Goal: Transaction & Acquisition: Obtain resource

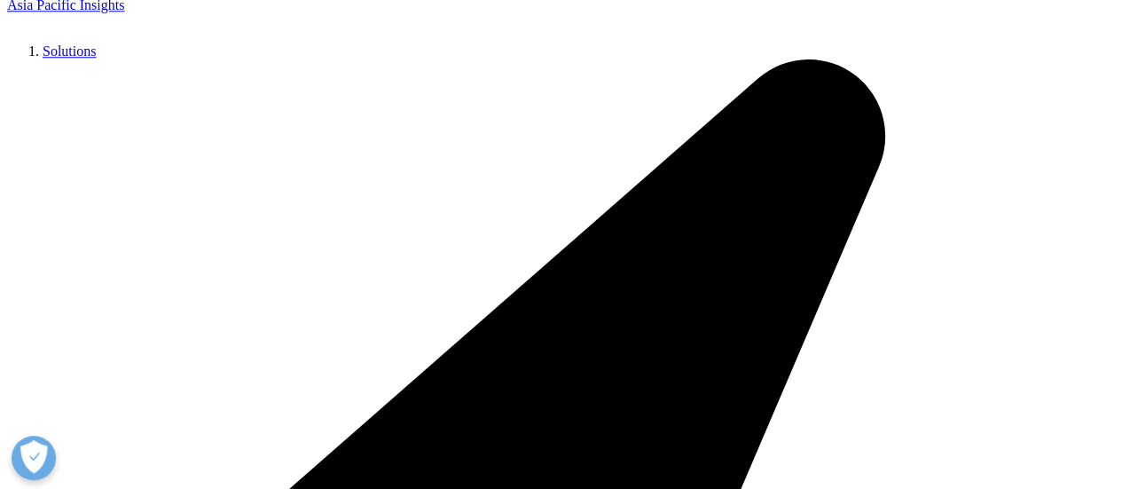
scroll to position [887, 0]
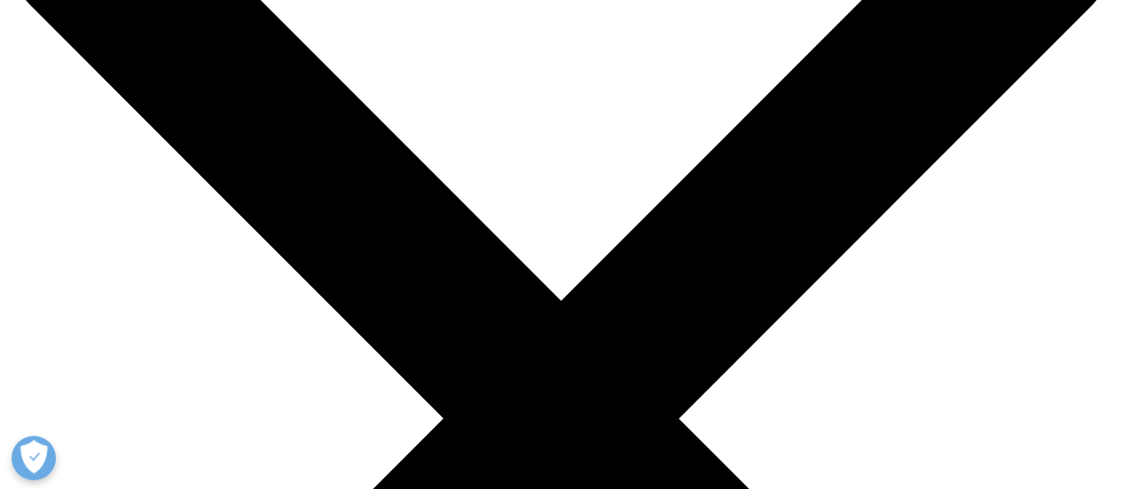
scroll to position [266, 0]
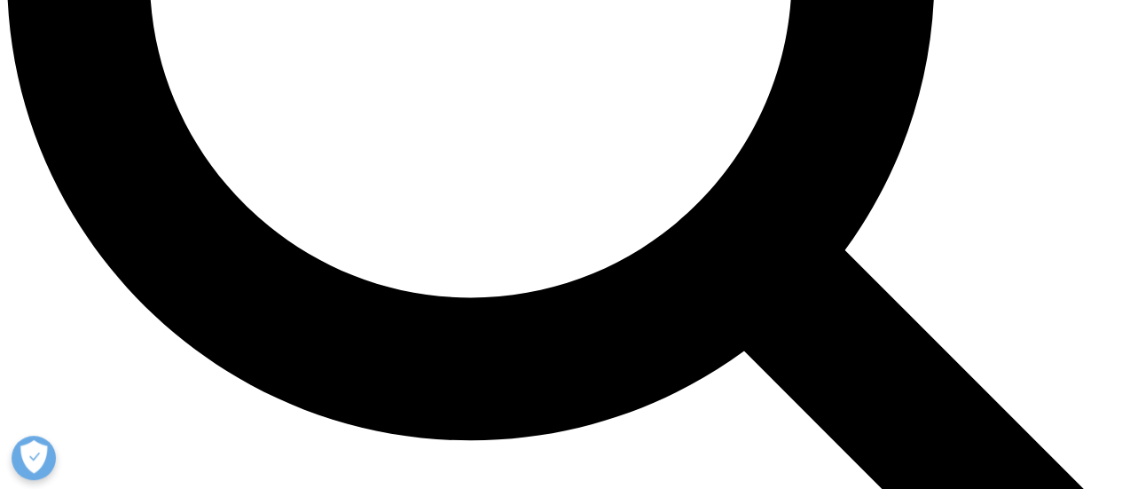
scroll to position [1596, 0]
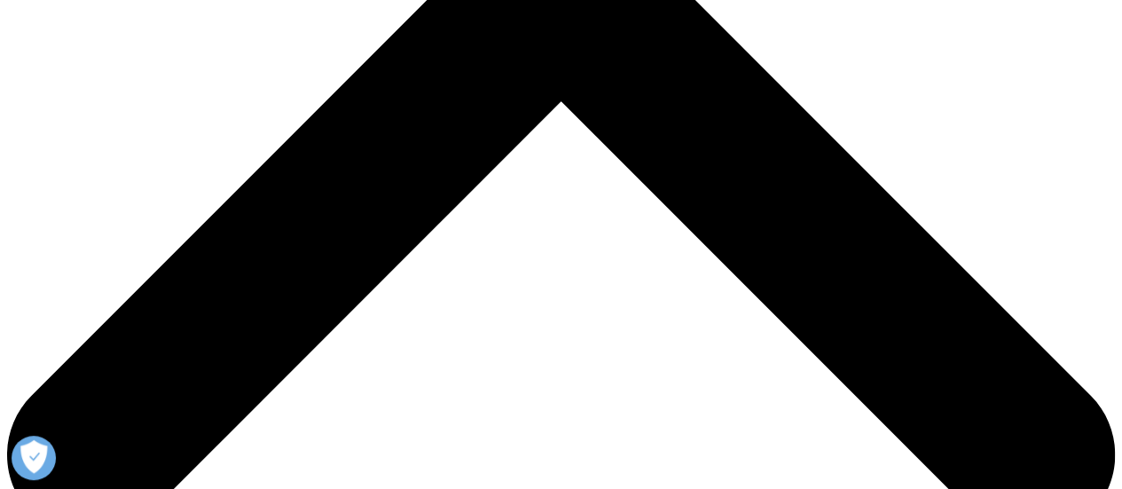
scroll to position [621, 0]
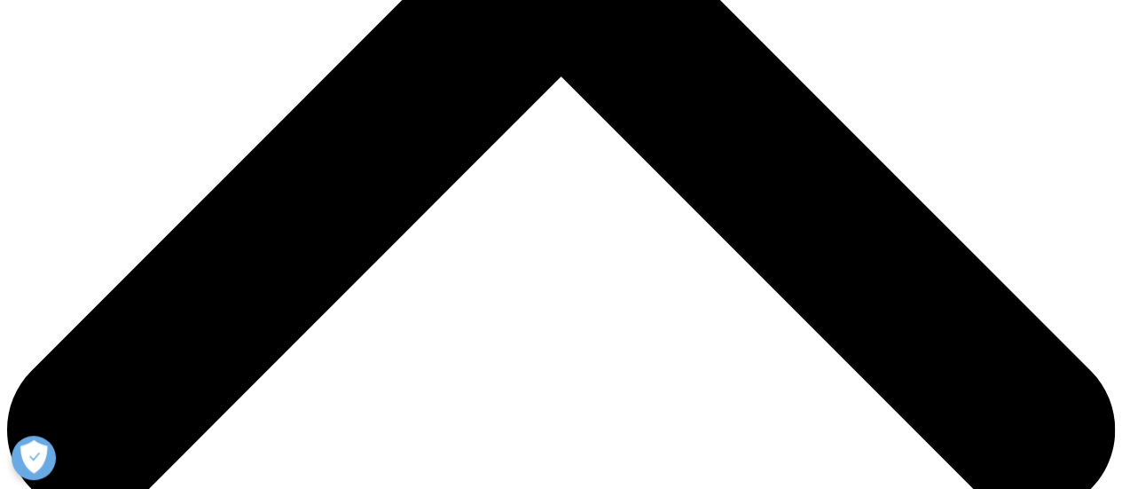
click at [715, 260] on span "Descargar pdf" at bounding box center [737, 267] width 112 height 20
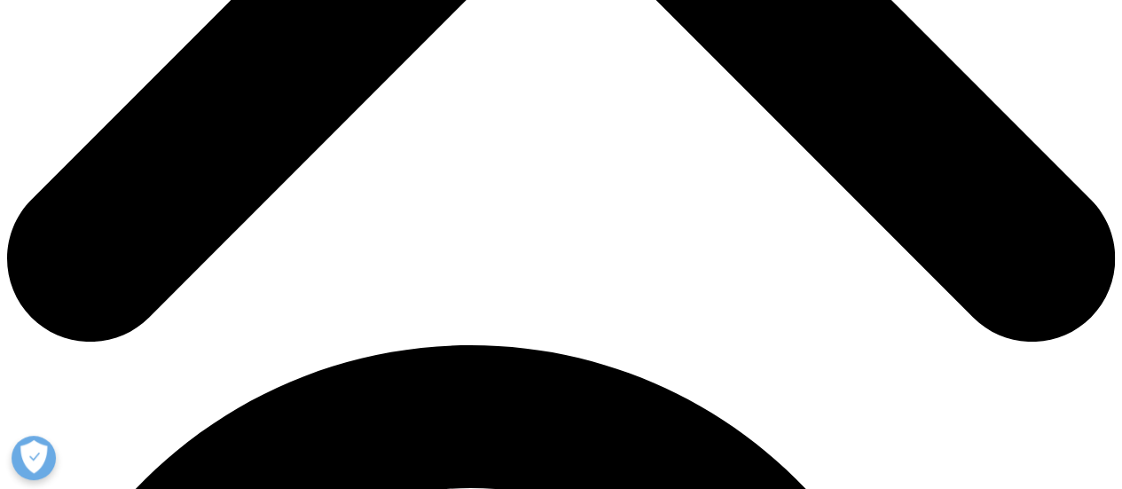
scroll to position [798, 0]
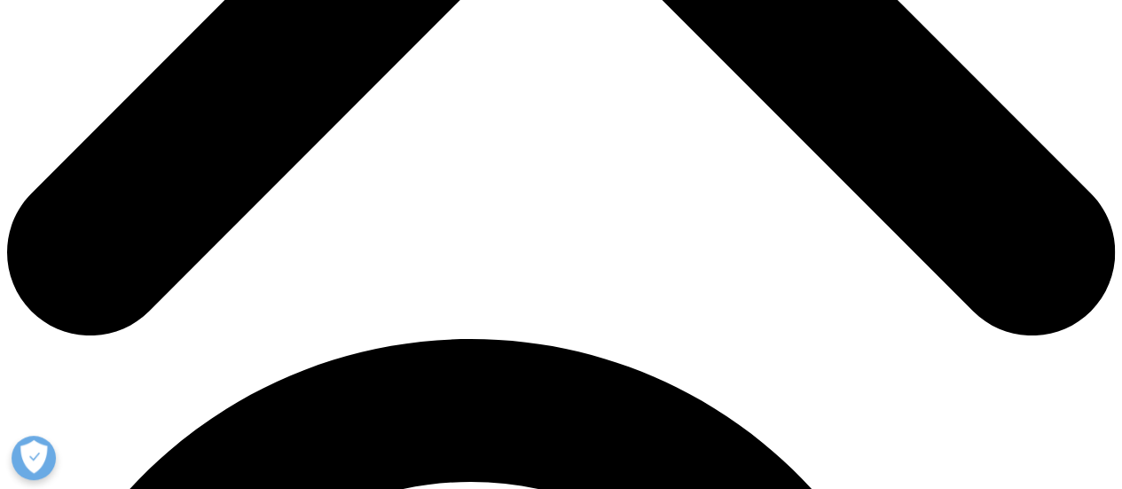
type input "a"
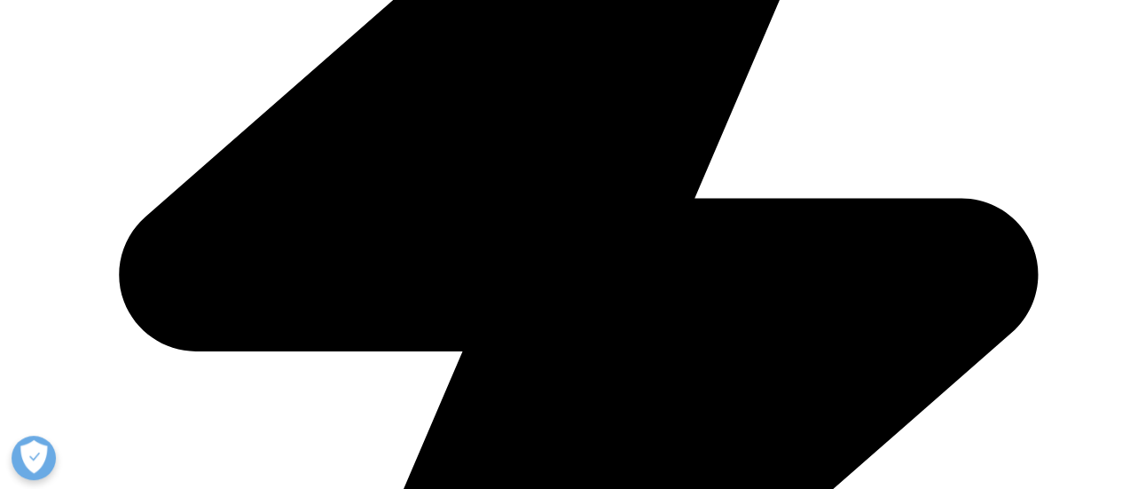
type input "marta"
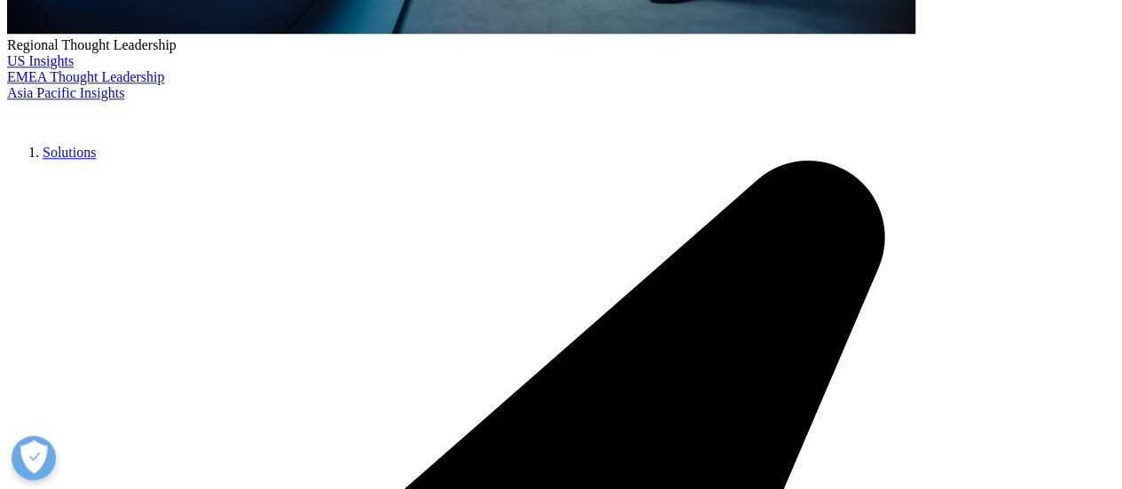
type input "soler"
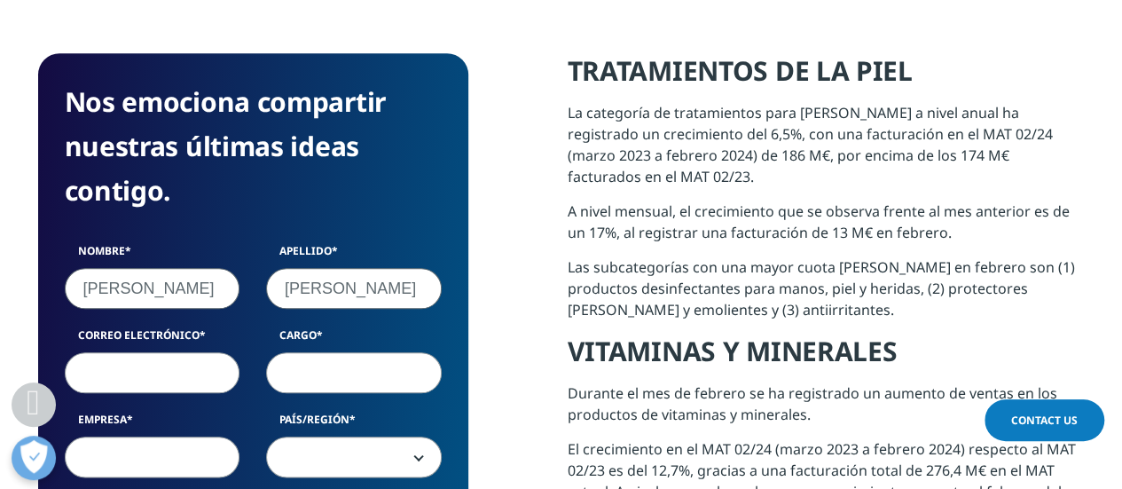
click at [115, 378] on input "Correo electrónico" at bounding box center [153, 372] width 176 height 41
type input "martasolermulet@hotmail.com"
click at [290, 372] on input "Cargo" at bounding box center [354, 372] width 176 height 41
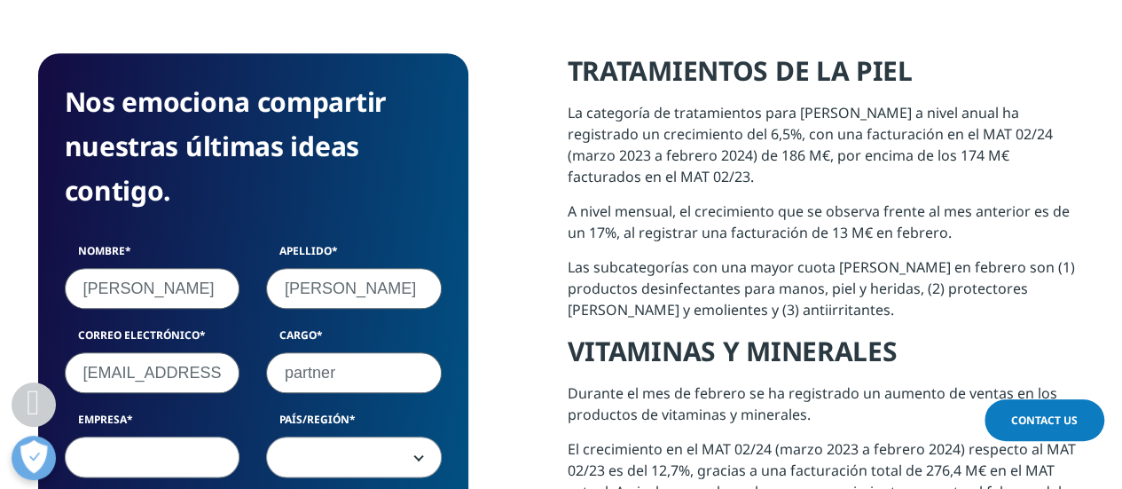
type input "partner"
click at [155, 451] on input "Empresa" at bounding box center [153, 456] width 176 height 41
type input "axentria"
click at [390, 451] on span at bounding box center [354, 457] width 174 height 41
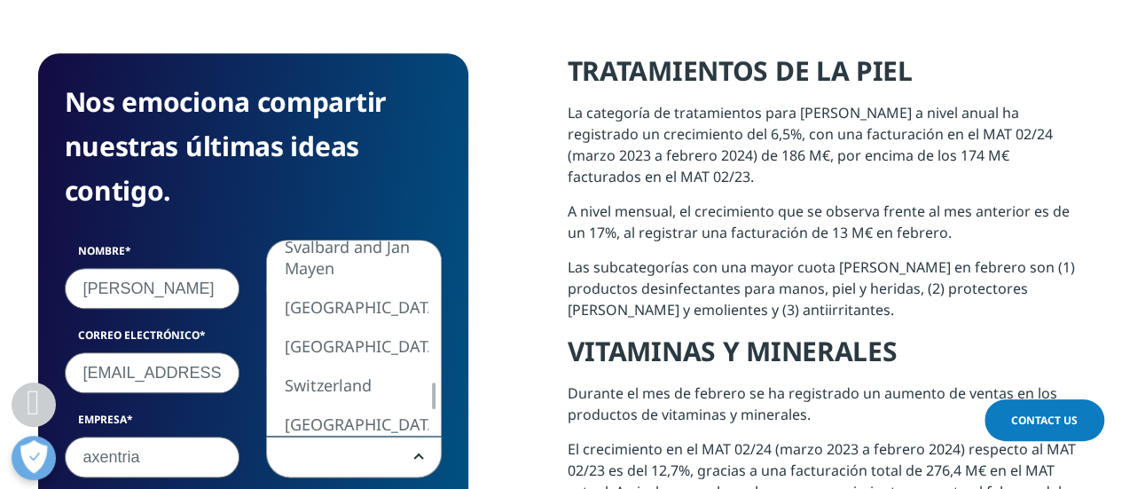
select select "Spain"
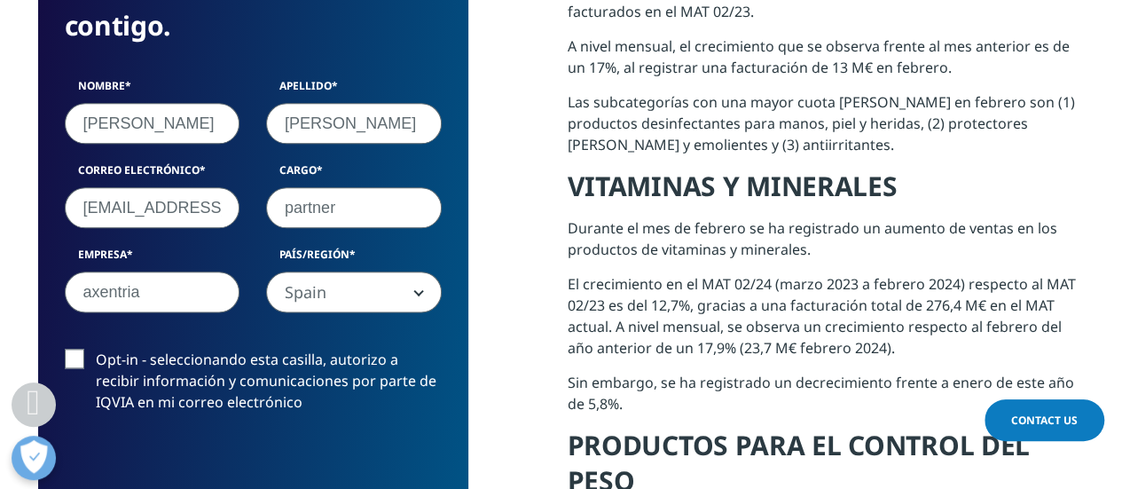
scroll to position [1064, 0]
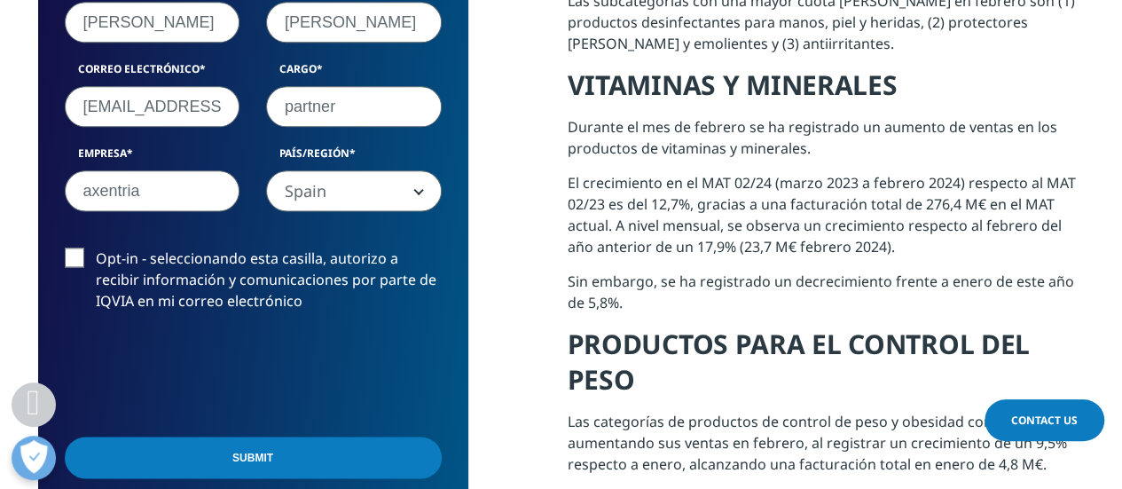
click at [76, 258] on label "Opt-in - seleccionando esta casilla, autorizo a recibir información y comunicac…" at bounding box center [253, 284] width 377 height 74
click at [96, 247] on input "Opt-in - seleccionando esta casilla, autorizo a recibir información y comunicac…" at bounding box center [96, 247] width 0 height 0
click at [254, 464] on input "Submit" at bounding box center [253, 457] width 377 height 42
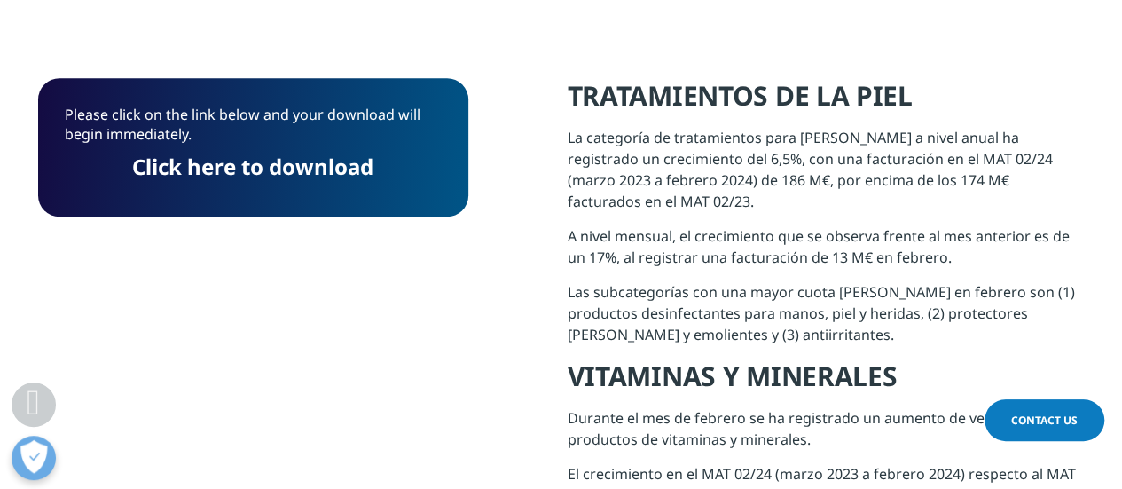
scroll to position [789, 0]
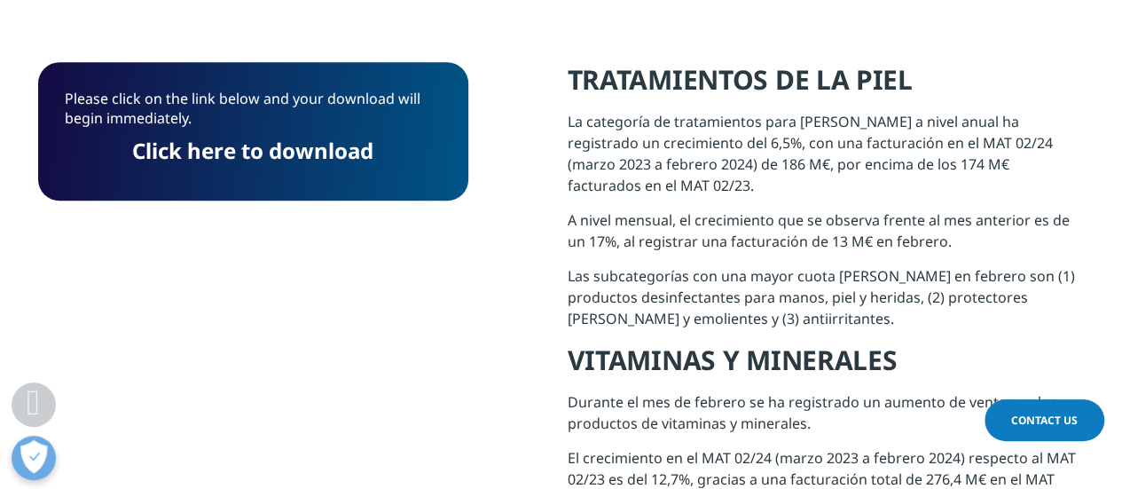
click at [252, 145] on link "Click here to download" at bounding box center [252, 150] width 241 height 29
